Goal: Navigation & Orientation: Find specific page/section

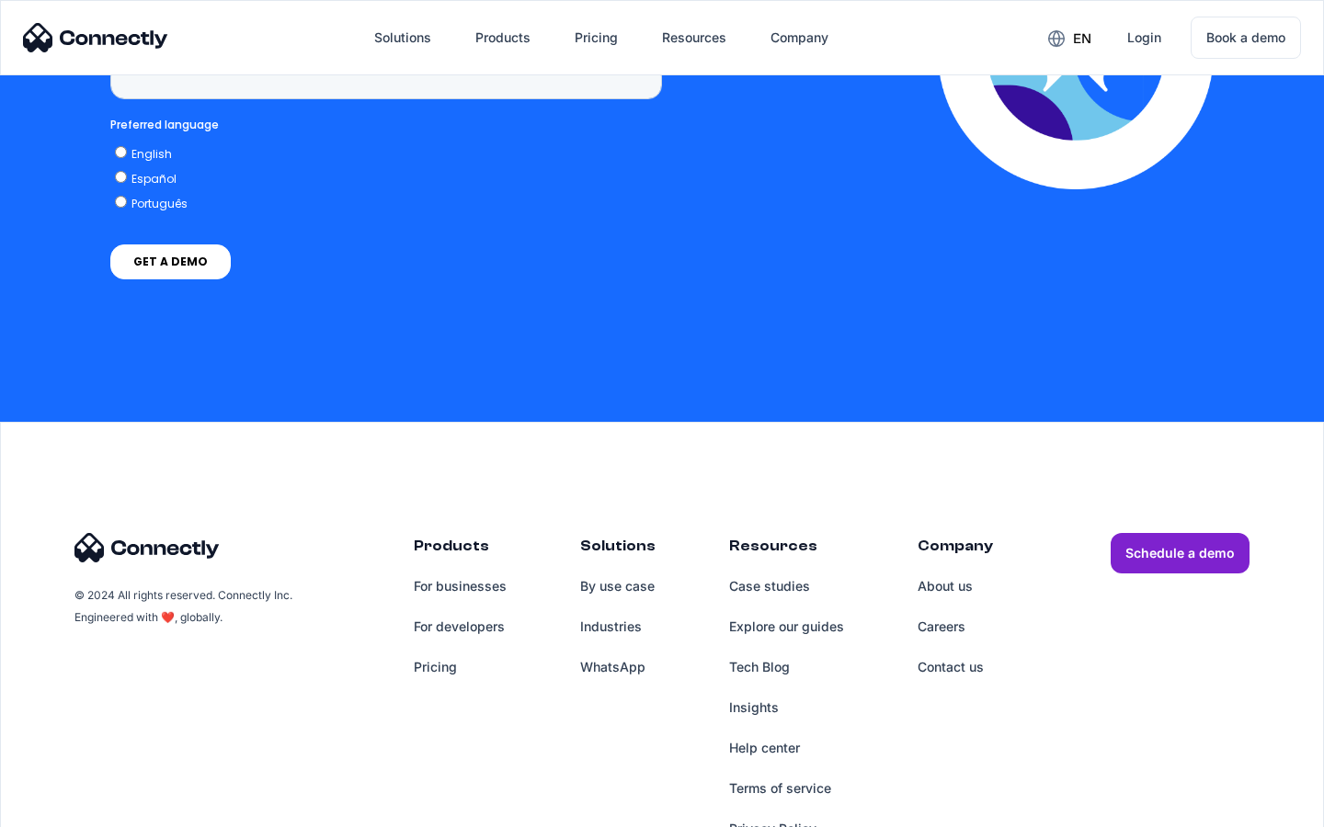
scroll to position [4680, 0]
